Goal: Task Accomplishment & Management: Manage account settings

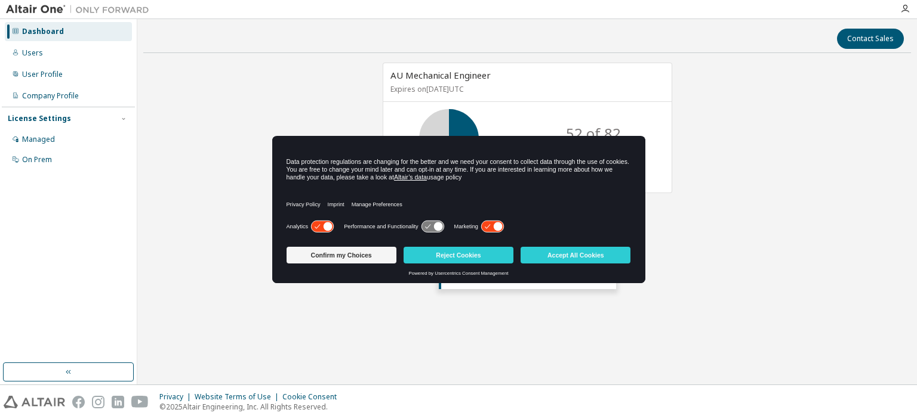
drag, startPoint x: 309, startPoint y: 221, endPoint x: 322, endPoint y: 226, distance: 13.4
click at [311, 223] on div "Analytics" at bounding box center [310, 227] width 48 height 12
click at [319, 226] on icon at bounding box center [322, 226] width 22 height 11
click at [499, 227] on icon at bounding box center [497, 227] width 9 height 9
click at [473, 261] on button "Reject Cookies" at bounding box center [458, 255] width 110 height 17
